Goal: Task Accomplishment & Management: Manage account settings

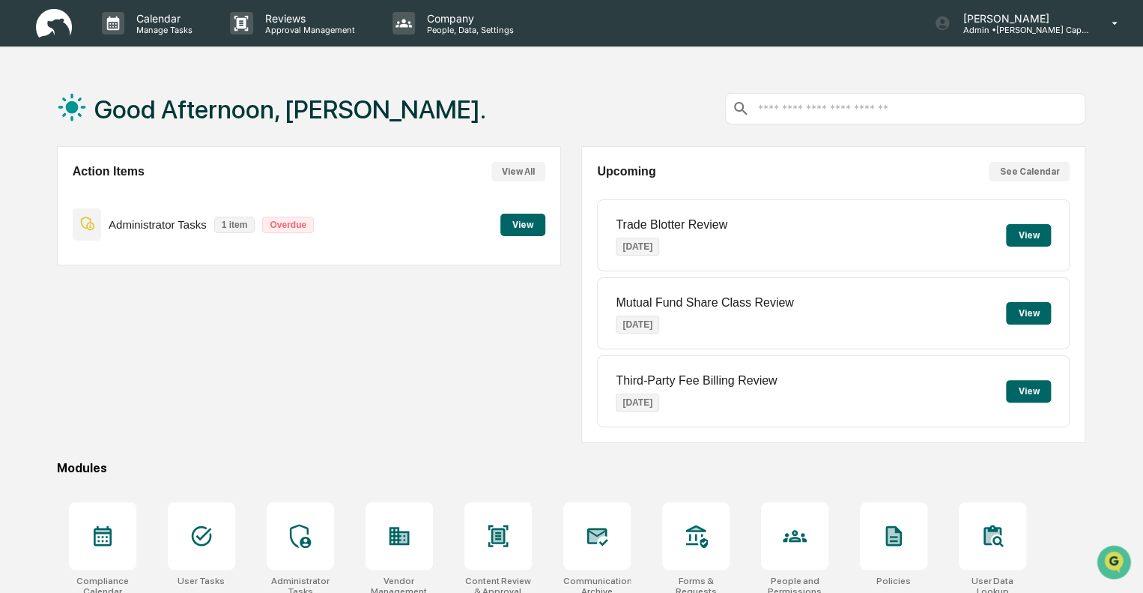
click at [524, 226] on button "View" at bounding box center [522, 225] width 45 height 22
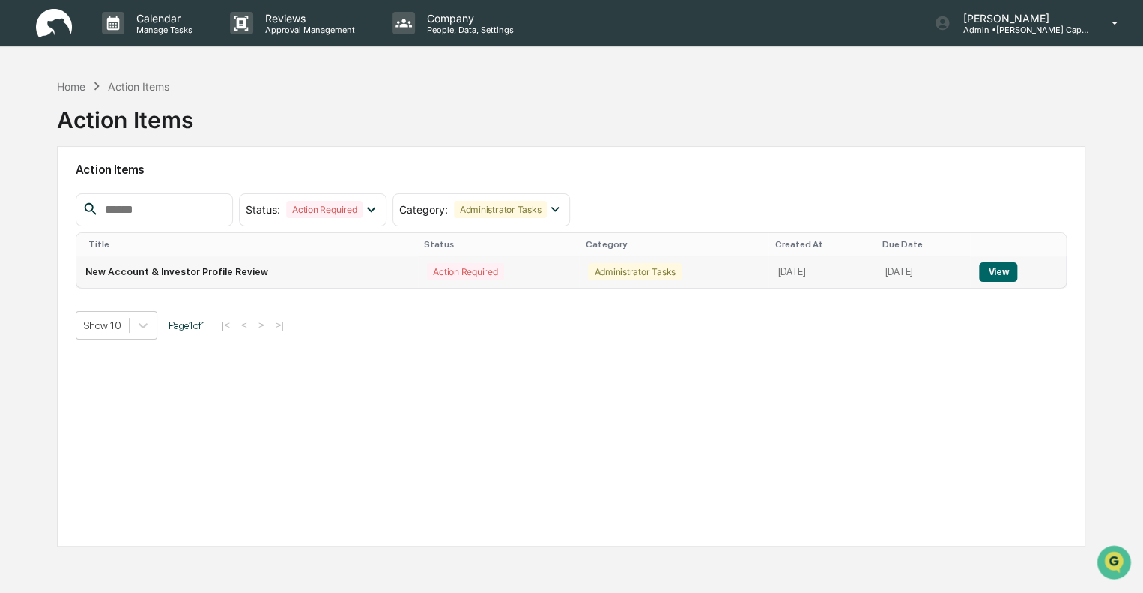
click at [1017, 269] on button "View" at bounding box center [998, 271] width 38 height 19
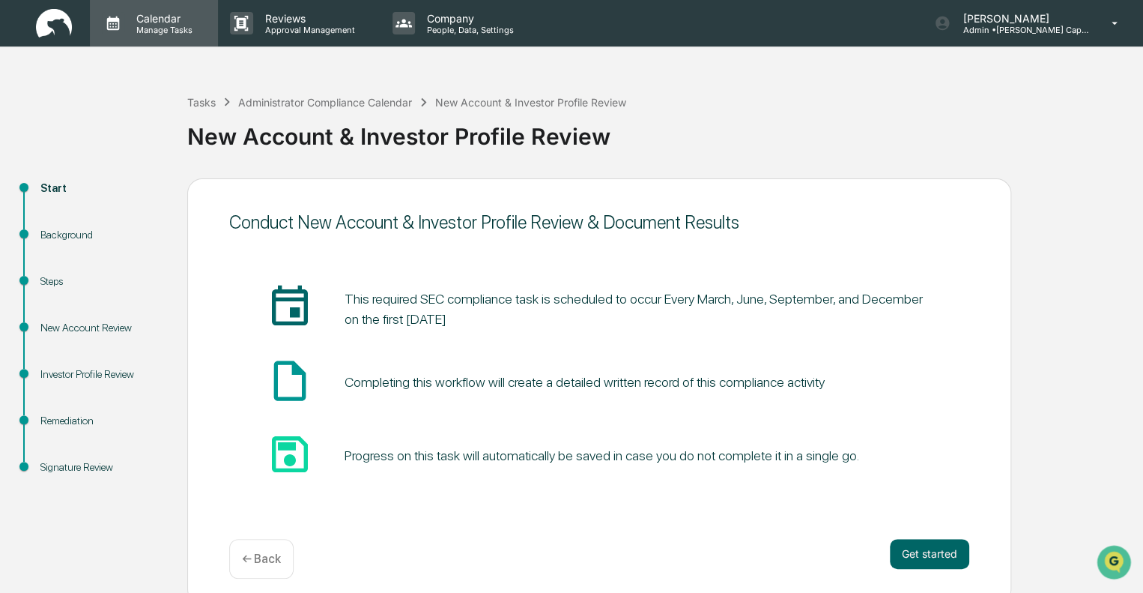
click at [171, 10] on div "Calendar Manage Tasks" at bounding box center [154, 23] width 128 height 46
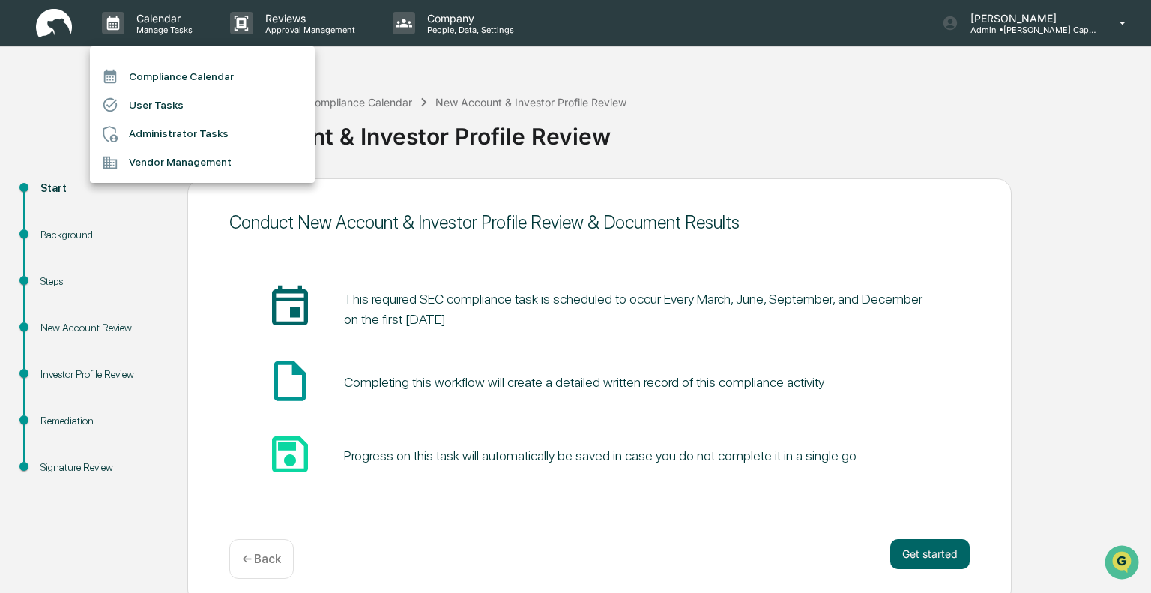
click at [156, 137] on li "Administrator Tasks" at bounding box center [202, 134] width 225 height 28
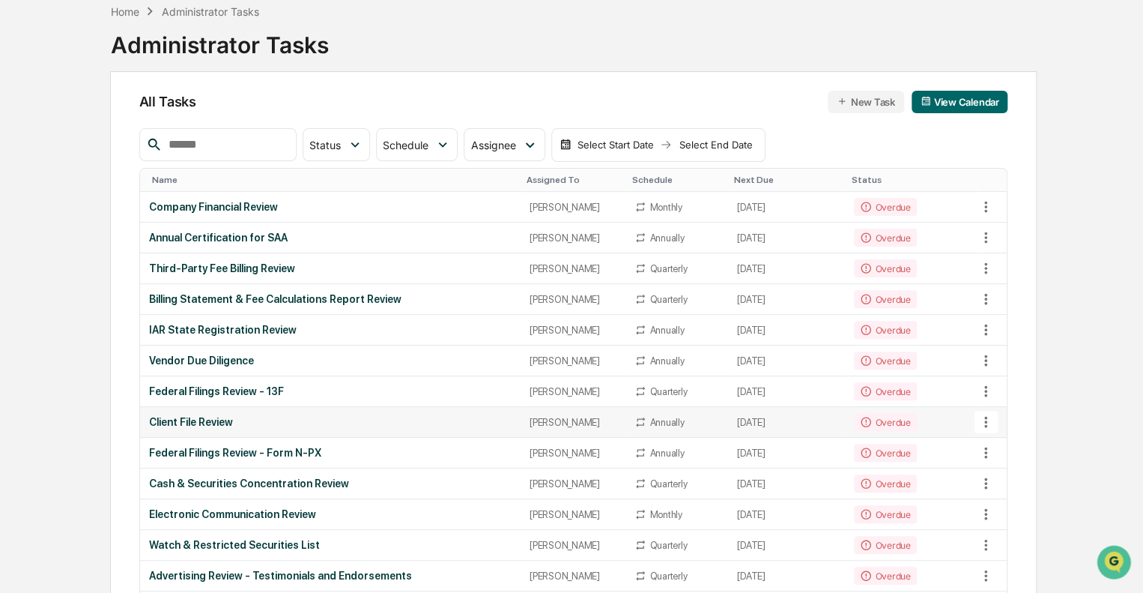
scroll to position [150, 0]
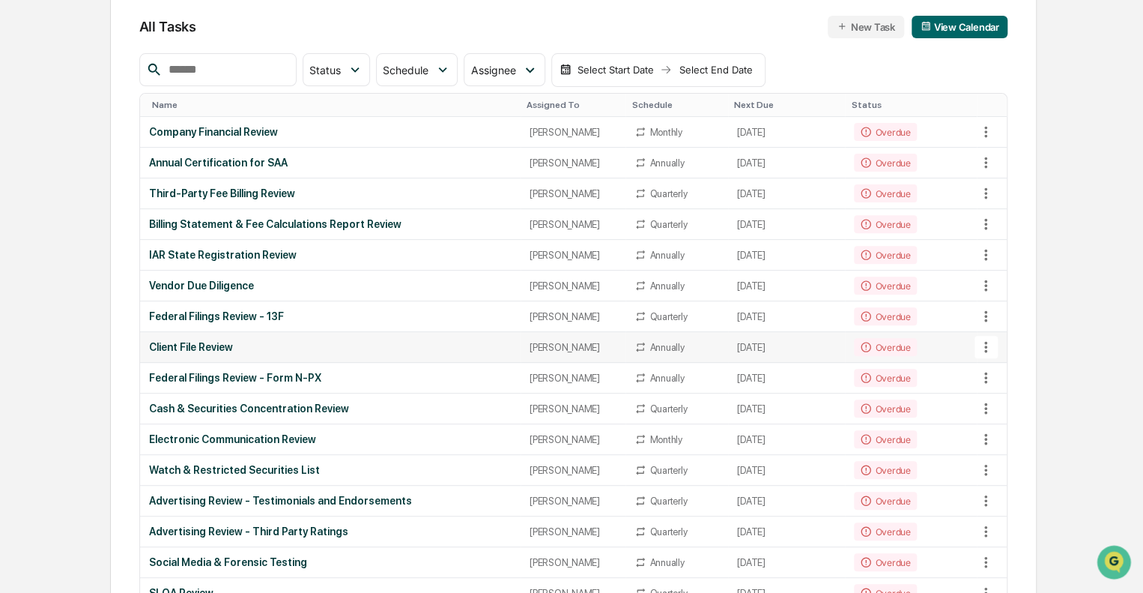
click at [407, 354] on td "Client File Review" at bounding box center [330, 347] width 381 height 31
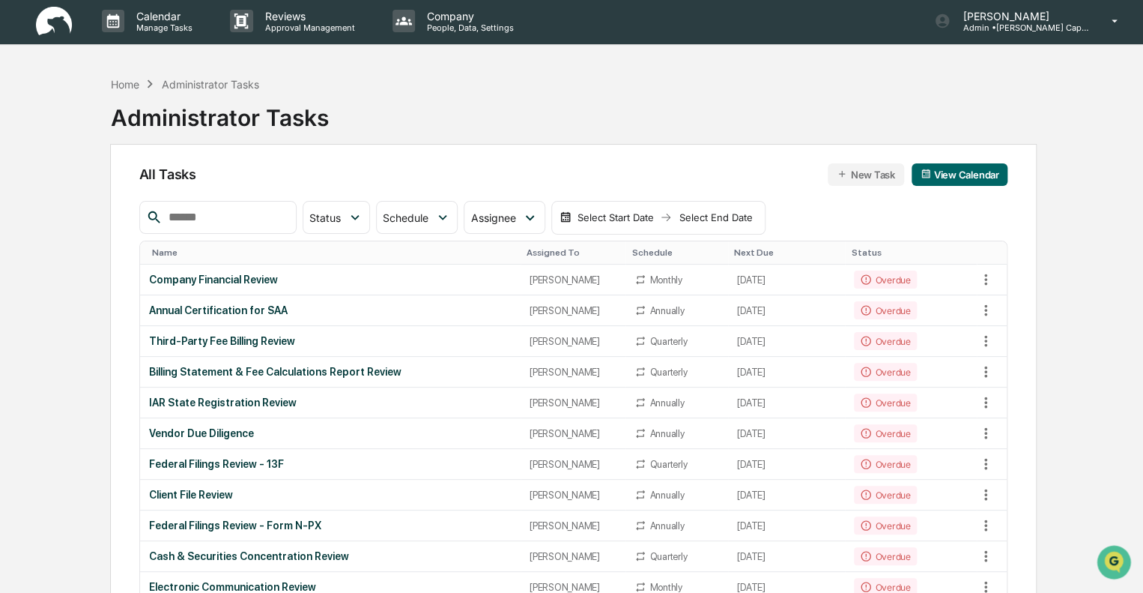
scroll to position [0, 0]
